Goal: Navigation & Orientation: Find specific page/section

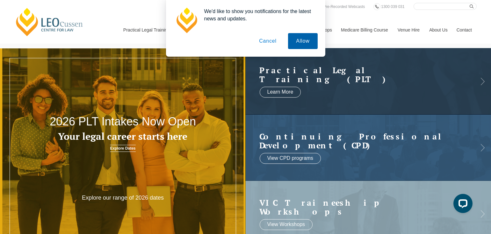
click at [299, 41] on button "Allow" at bounding box center [302, 41] width 29 height 16
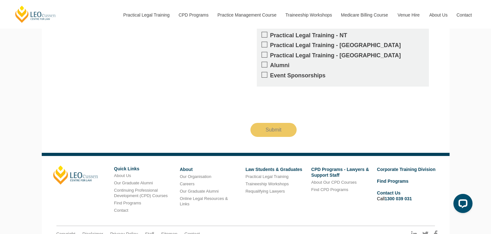
scroll to position [1209, 0]
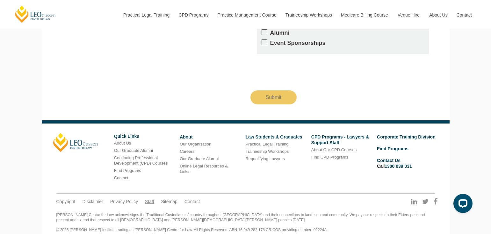
click at [150, 199] on link "Staff" at bounding box center [149, 202] width 9 height 6
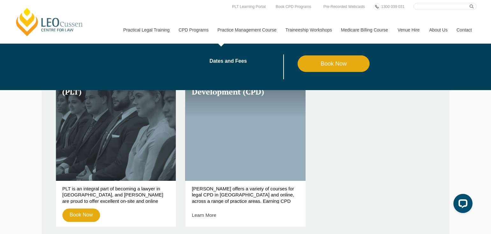
scroll to position [126, 0]
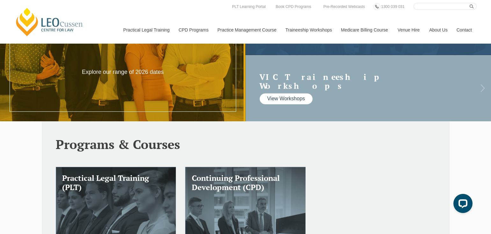
click at [290, 94] on link "View Workshops" at bounding box center [286, 99] width 53 height 11
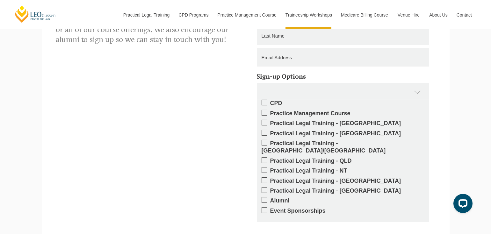
scroll to position [924, 0]
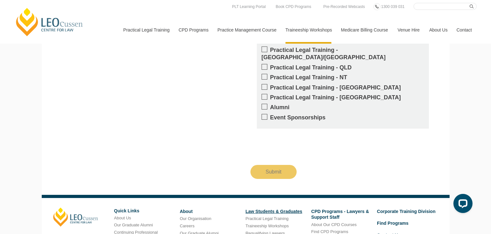
click at [286, 209] on link "Law Students & Graduates" at bounding box center [273, 211] width 57 height 5
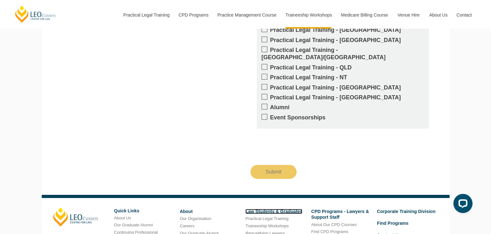
scroll to position [993, 0]
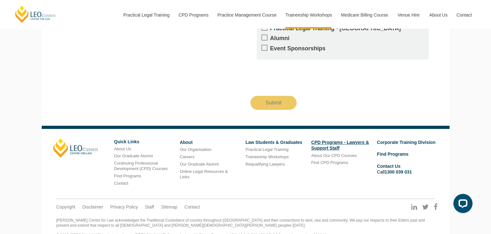
click at [328, 140] on link "CPD Programs - Lawyers & Support Staff" at bounding box center [340, 145] width 58 height 11
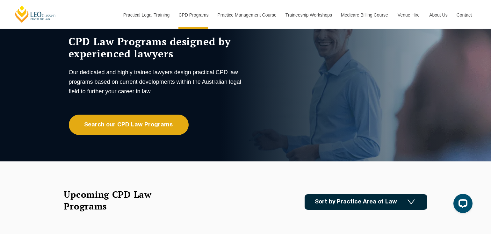
scroll to position [64, 0]
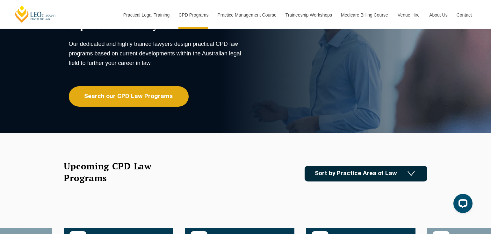
click at [410, 173] on img at bounding box center [411, 173] width 7 height 5
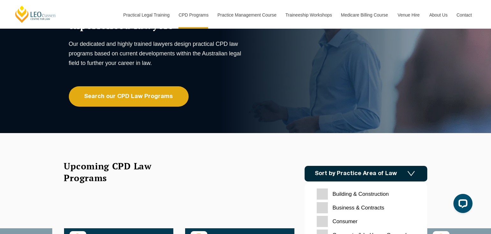
scroll to position [0, 0]
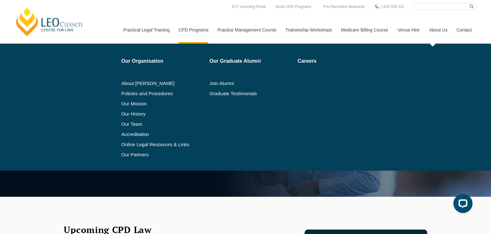
click at [438, 30] on link "About Us" at bounding box center [437, 29] width 27 height 27
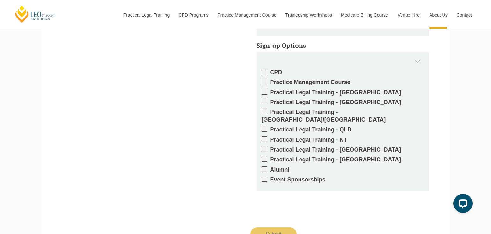
scroll to position [892, 0]
